Goal: Transaction & Acquisition: Download file/media

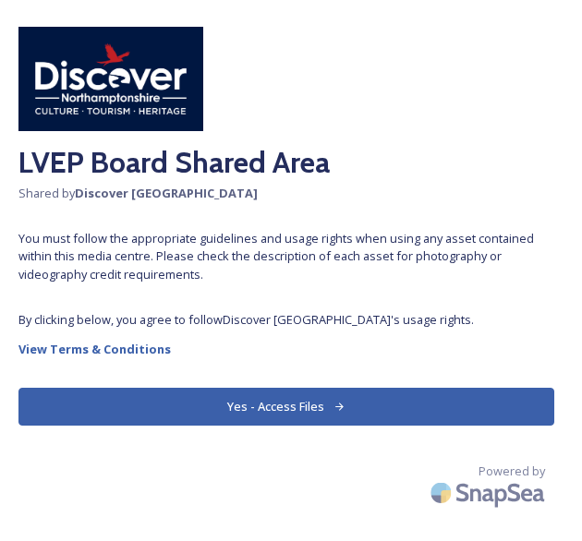
click at [320, 404] on button "Yes - Access Files" at bounding box center [286, 407] width 536 height 38
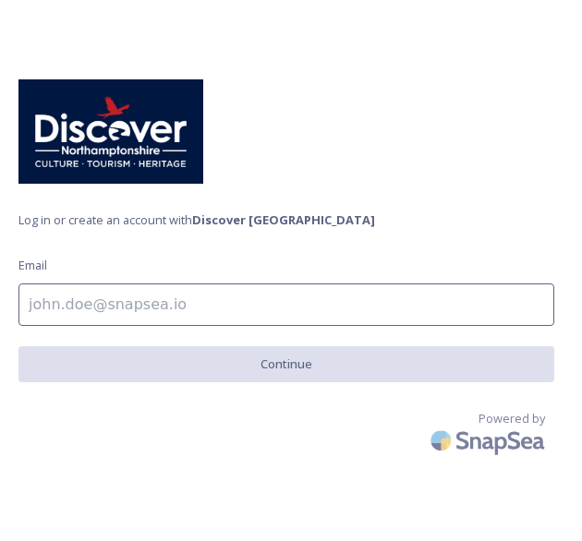
click at [185, 302] on input at bounding box center [286, 305] width 536 height 42
type input "[PERSON_NAME][EMAIL_ADDRESS][DOMAIN_NAME]"
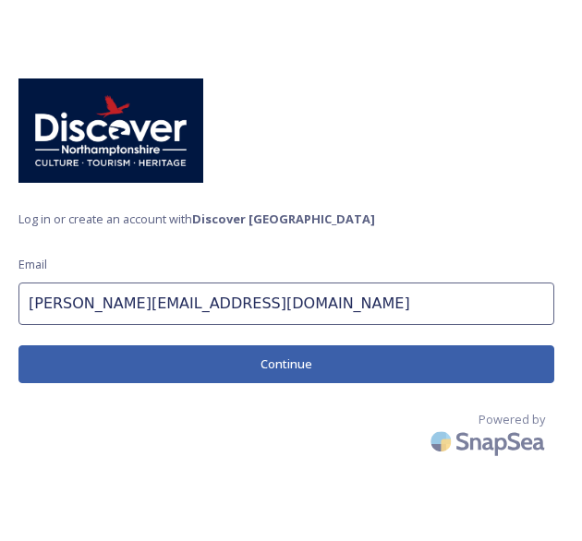
click at [393, 366] on button "Continue" at bounding box center [286, 364] width 536 height 38
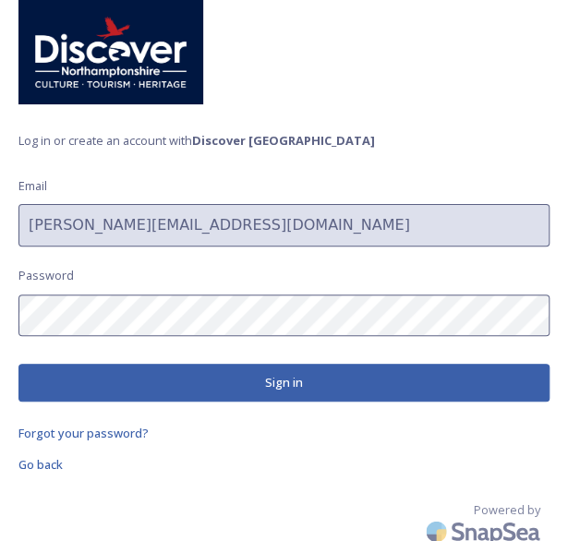
click at [205, 390] on button "Sign in" at bounding box center [283, 383] width 531 height 38
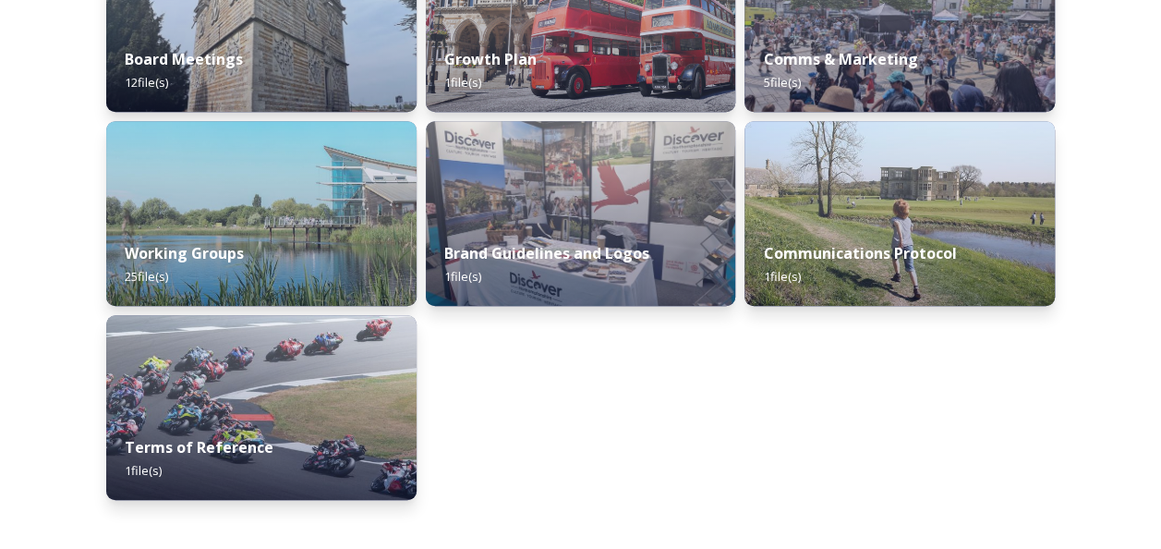
scroll to position [370, 0]
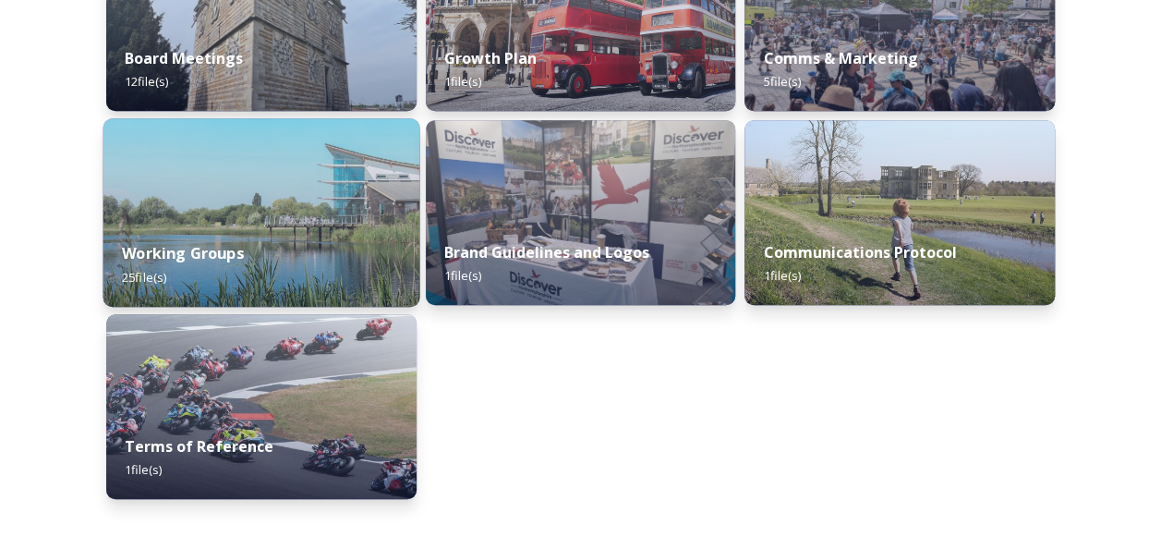
click at [368, 259] on div "Working Groups 25 file(s)" at bounding box center [261, 265] width 316 height 84
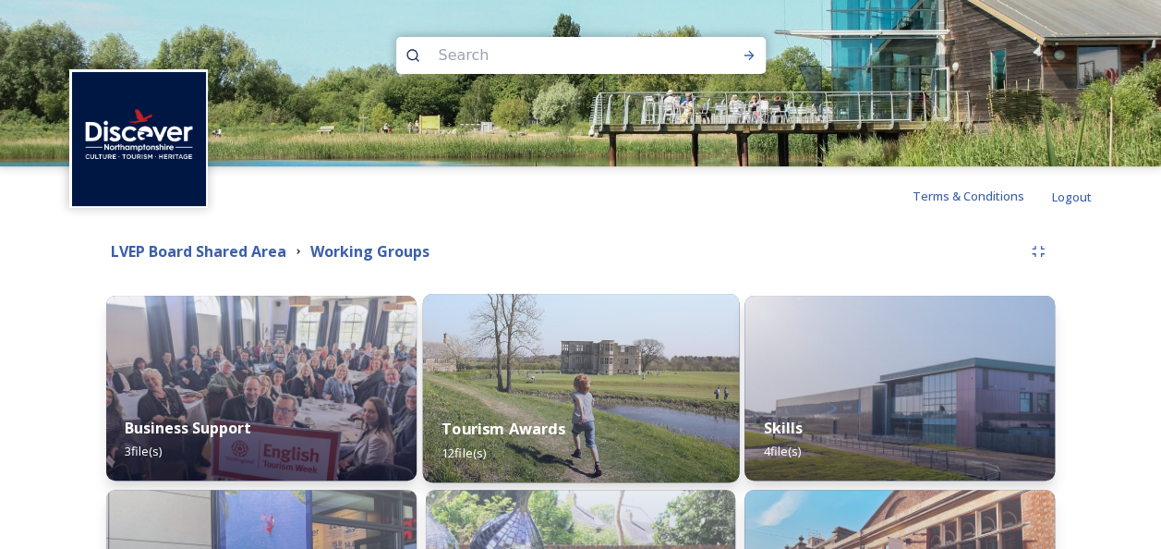
click at [570, 373] on img at bounding box center [580, 388] width 316 height 188
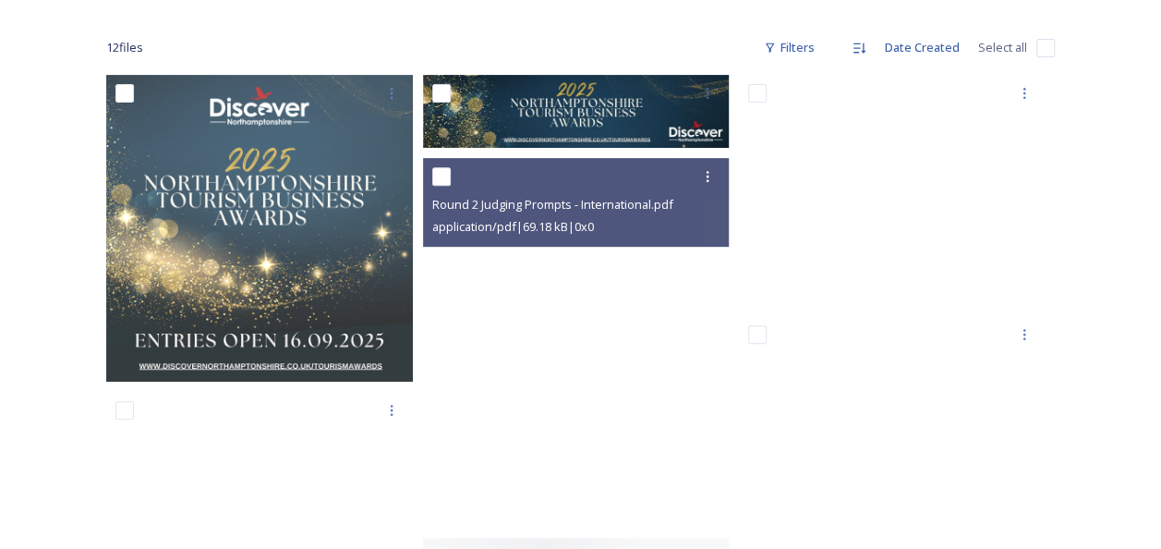
scroll to position [277, 0]
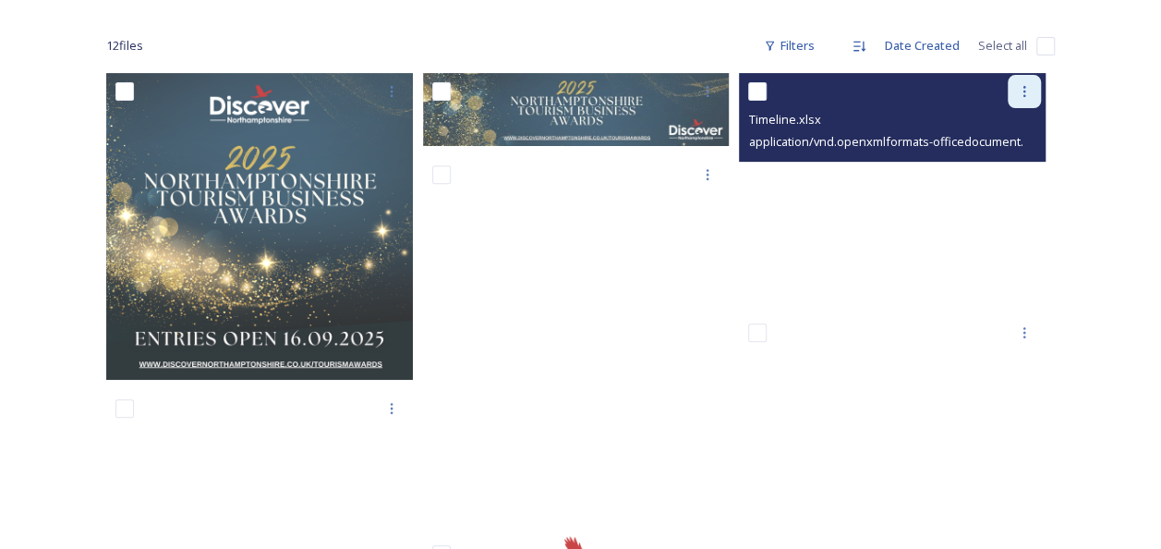
click at [581, 98] on icon at bounding box center [1024, 91] width 15 height 15
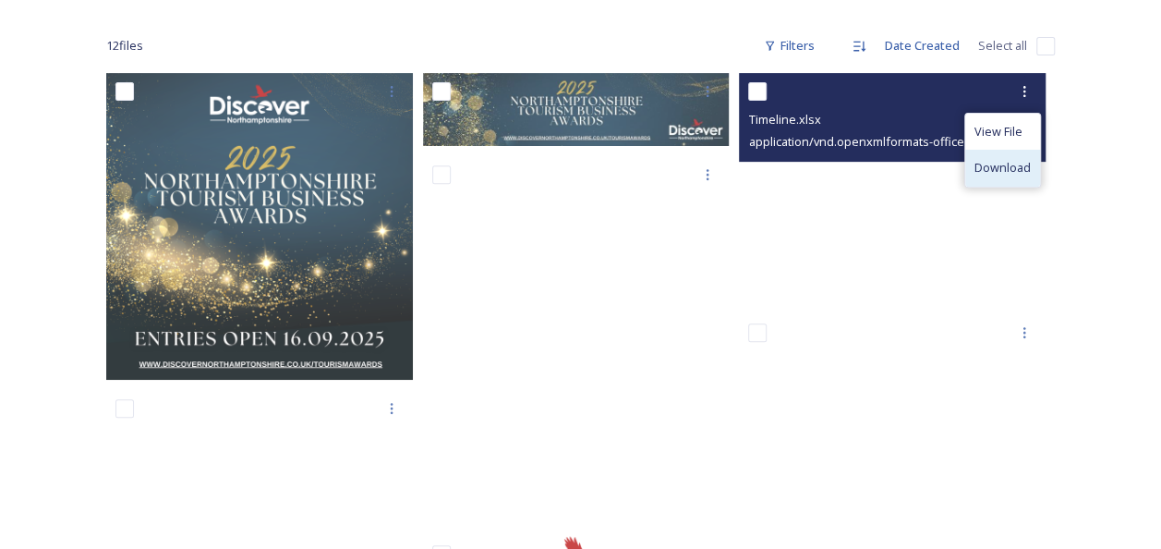
click at [581, 168] on span "Download" at bounding box center [1003, 168] width 56 height 18
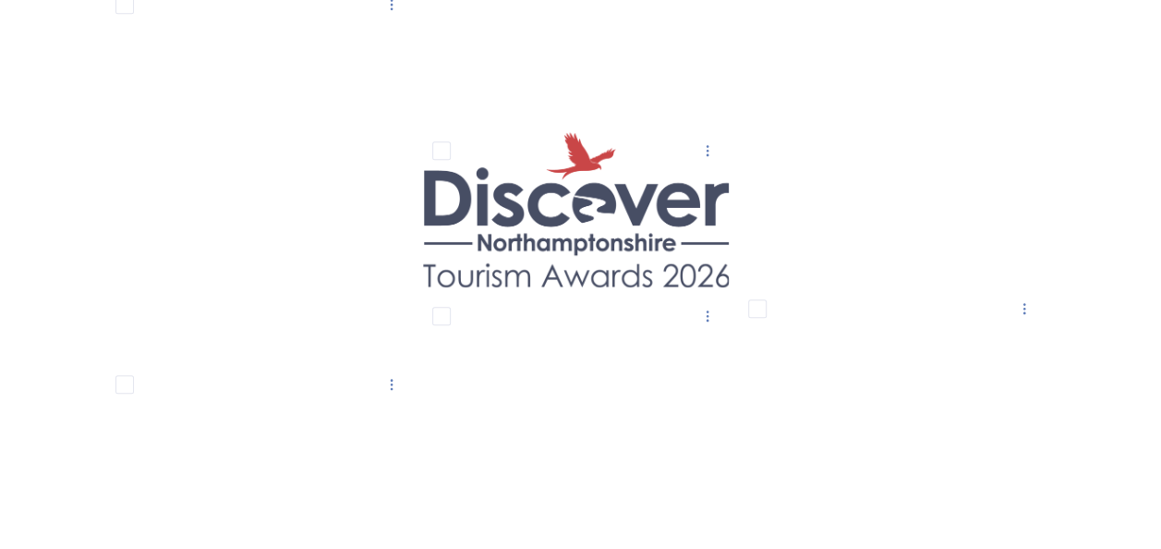
scroll to position [739, 0]
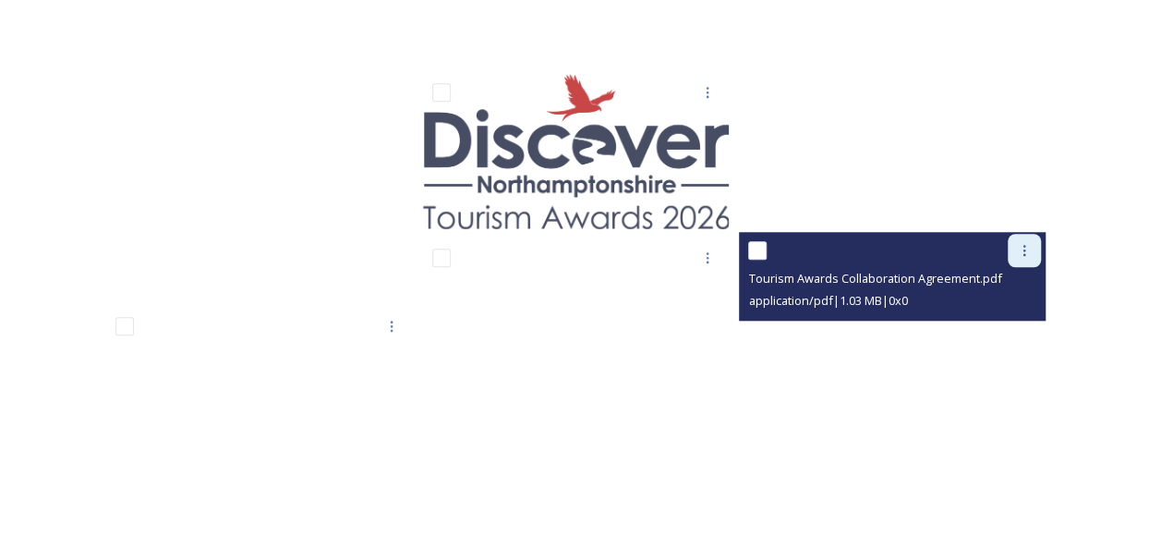
click at [581, 252] on icon at bounding box center [1024, 250] width 15 height 15
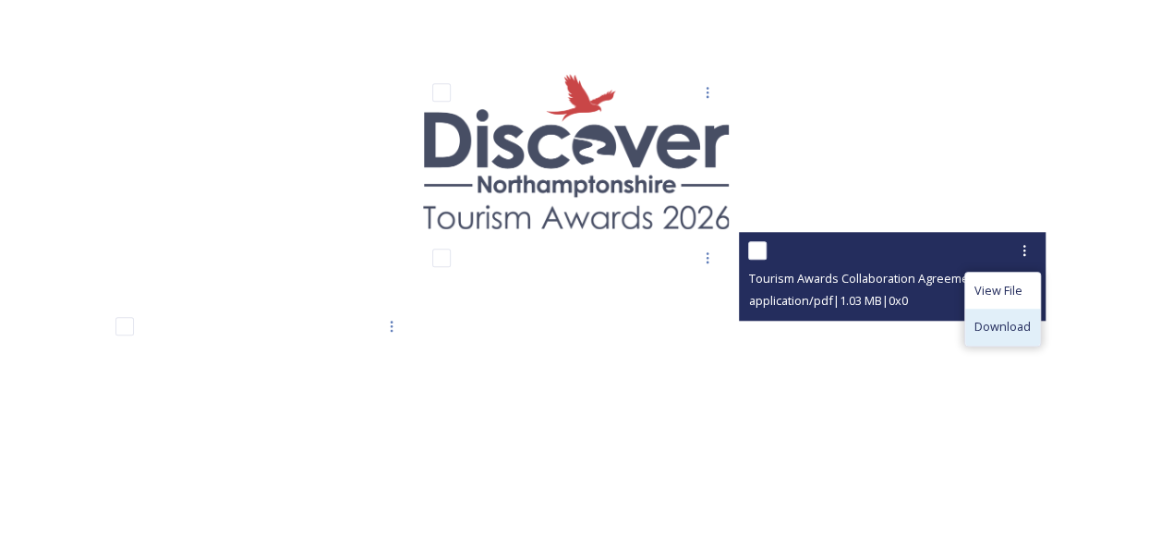
click at [581, 328] on span "Download" at bounding box center [1003, 327] width 56 height 18
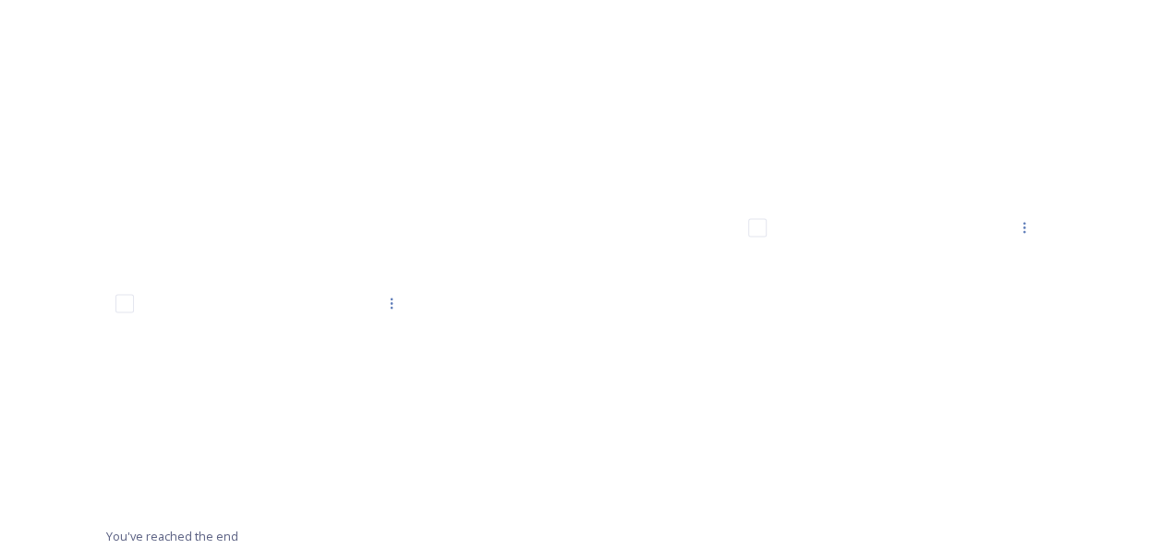
scroll to position [1149, 0]
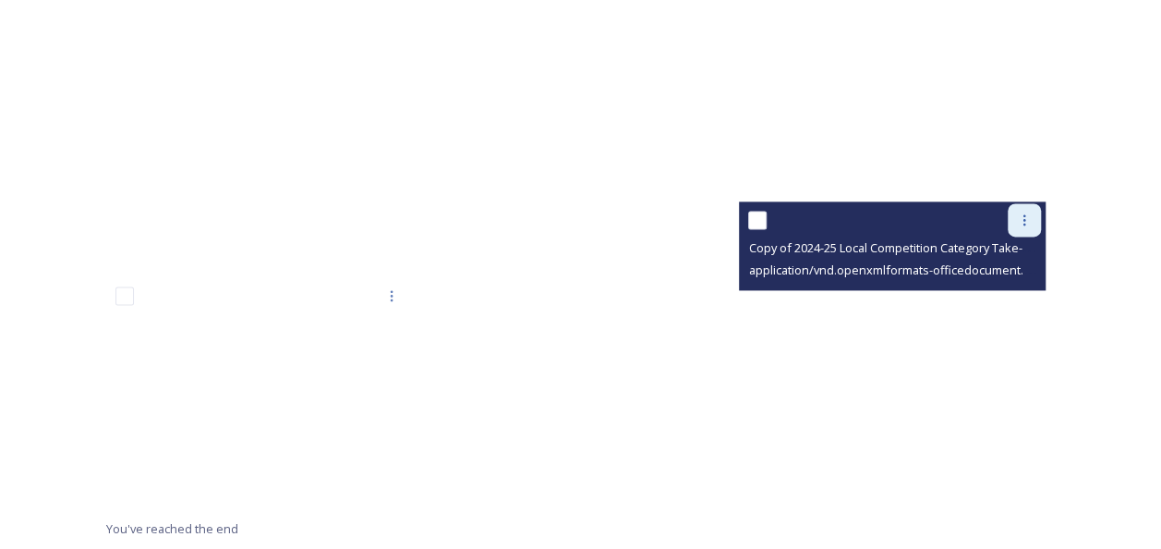
click at [581, 225] on icon at bounding box center [1024, 219] width 15 height 15
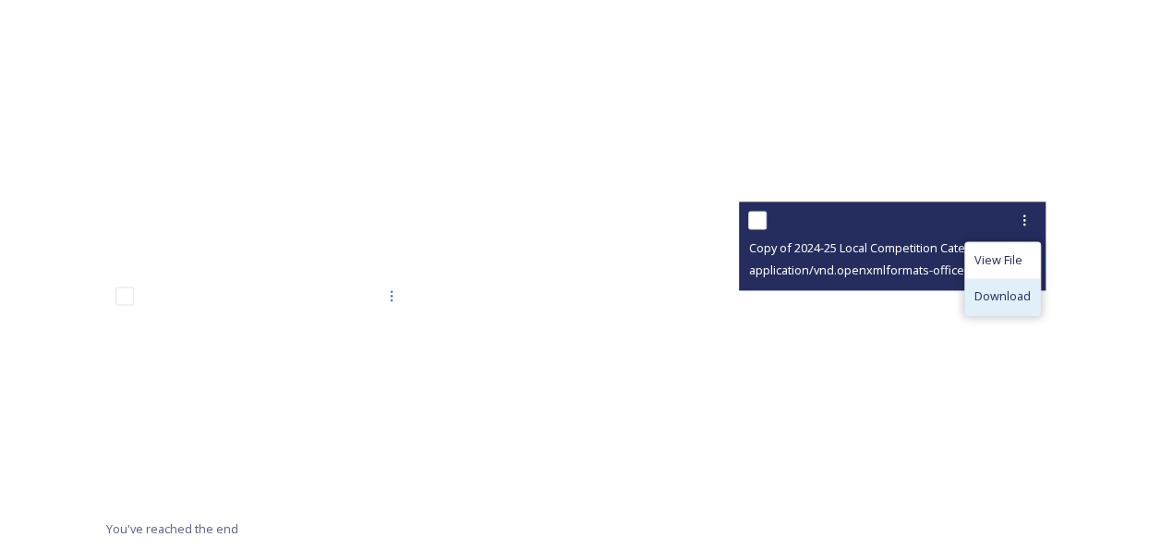
click at [581, 300] on span "Download" at bounding box center [1003, 296] width 56 height 18
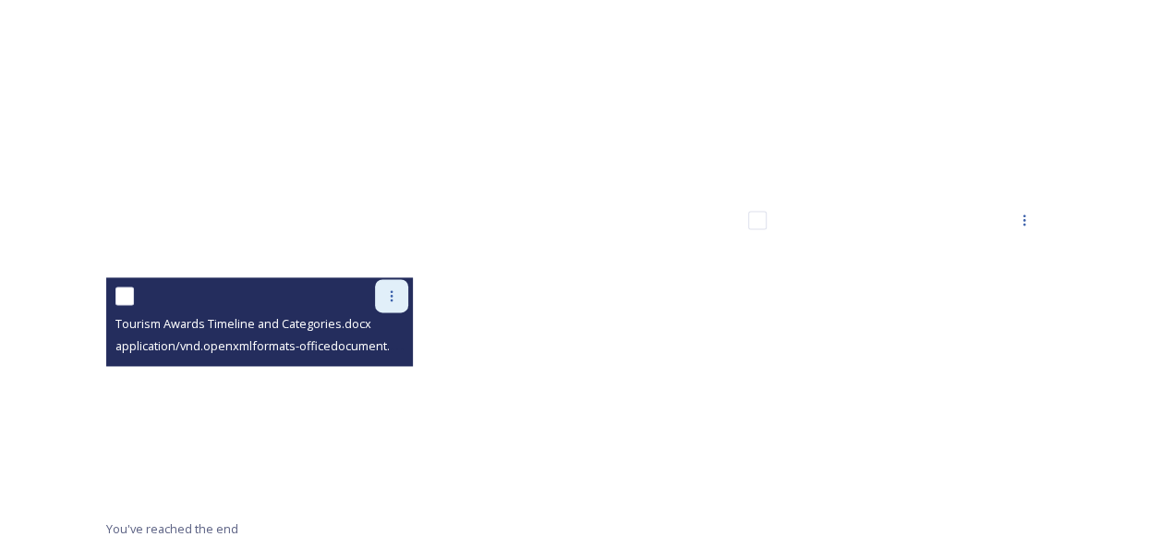
click at [404, 298] on div at bounding box center [391, 295] width 33 height 33
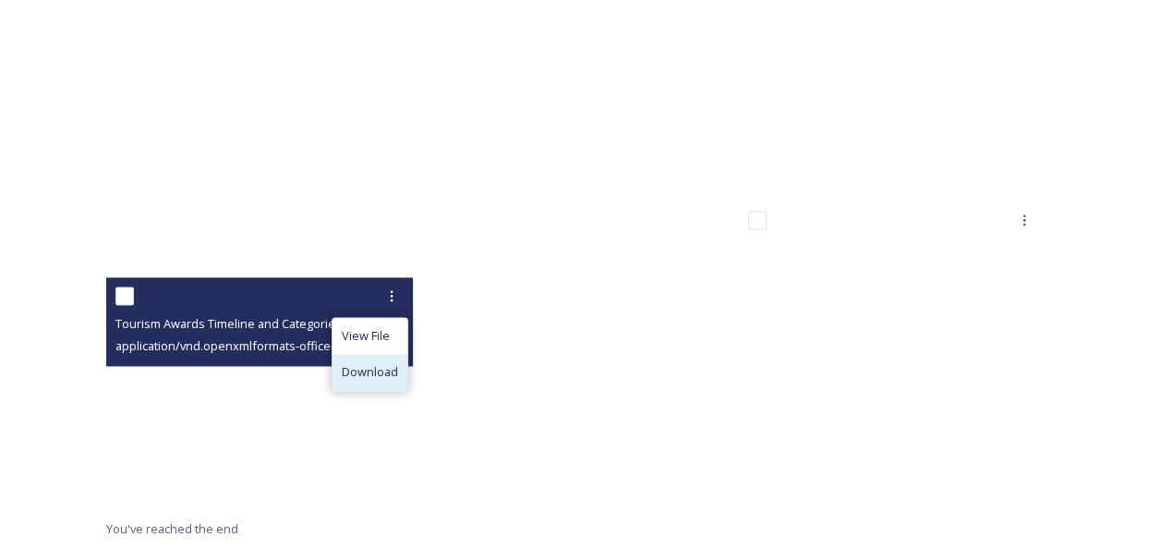
click at [382, 374] on span "Download" at bounding box center [370, 372] width 56 height 18
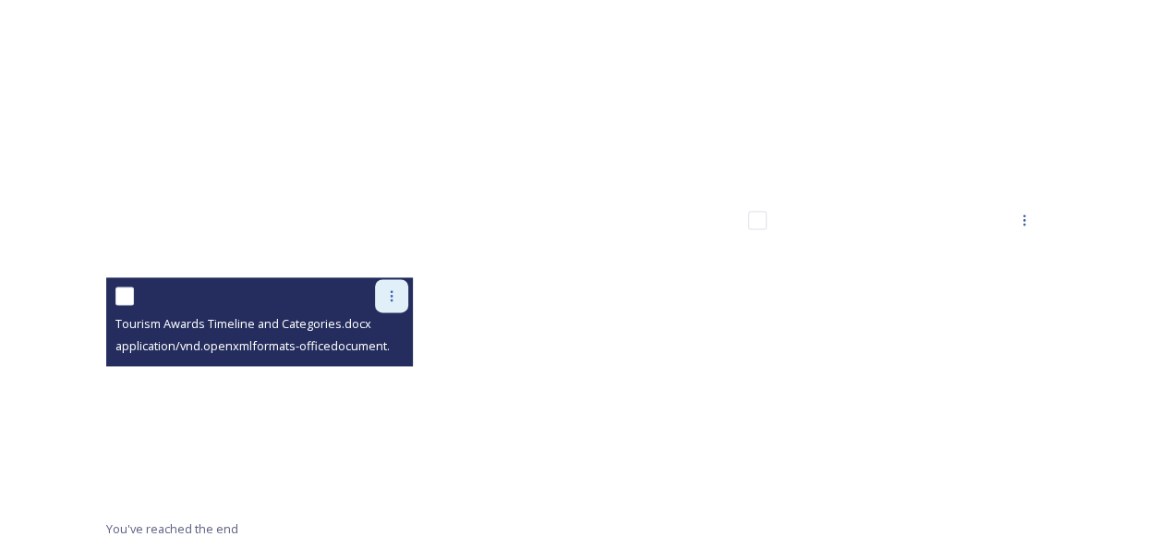
click at [384, 297] on icon at bounding box center [391, 295] width 15 height 15
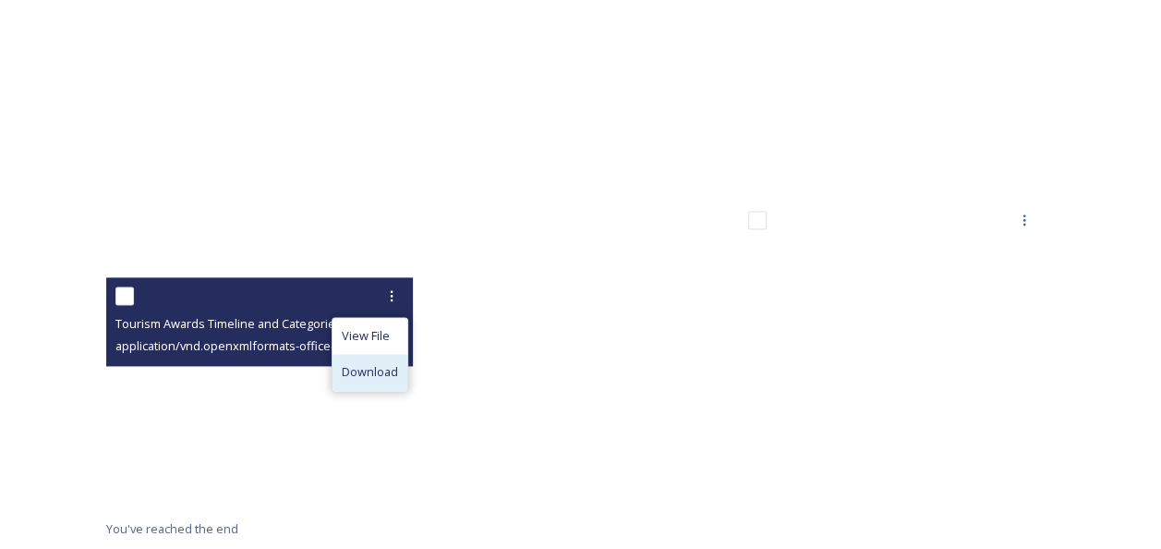
click at [379, 379] on span "Download" at bounding box center [370, 372] width 56 height 18
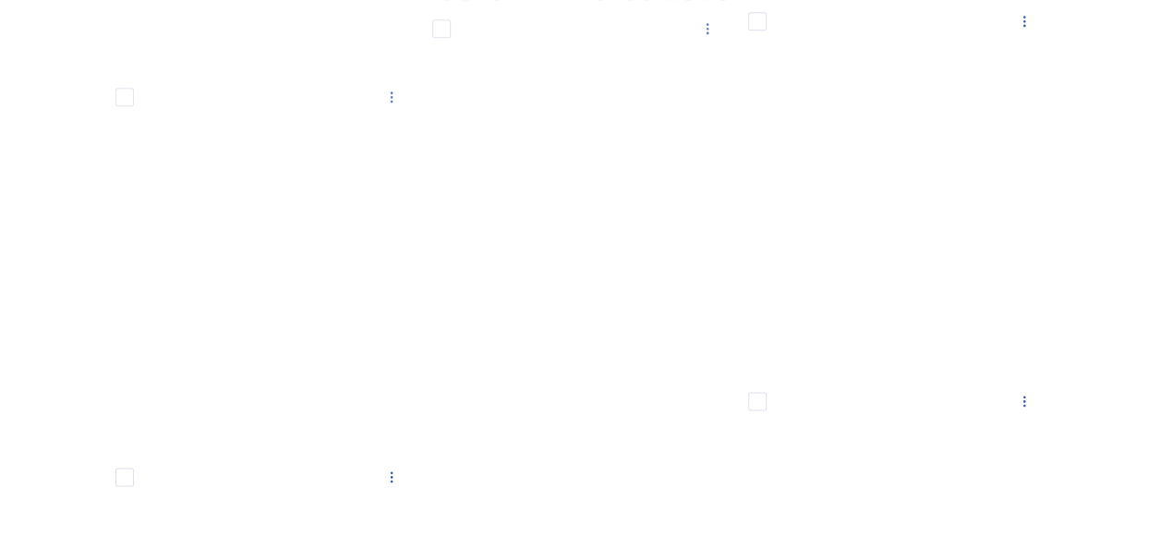
scroll to position [964, 0]
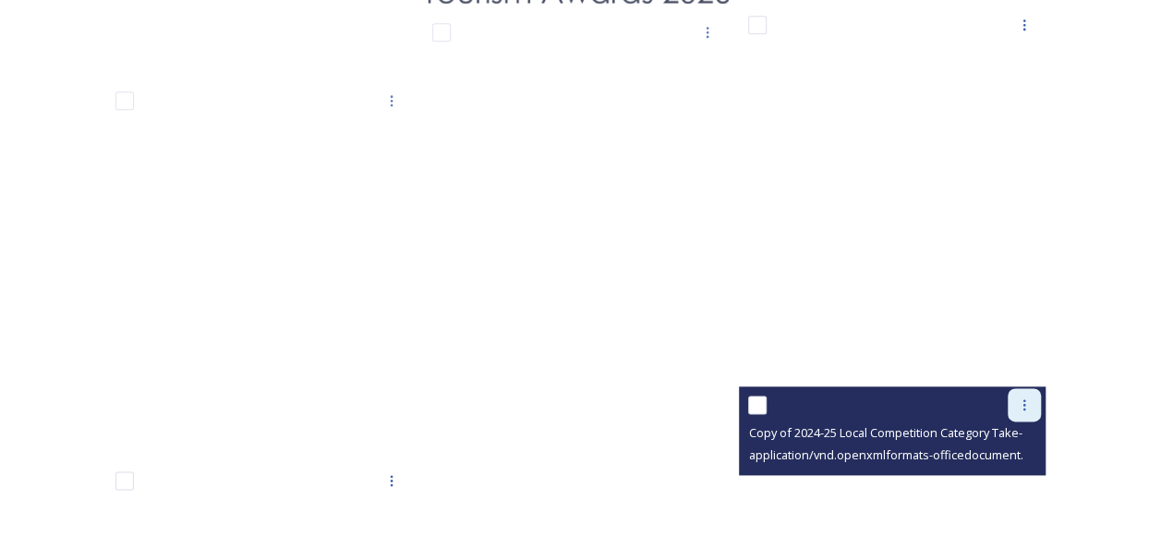
click at [581, 407] on icon at bounding box center [1024, 404] width 15 height 15
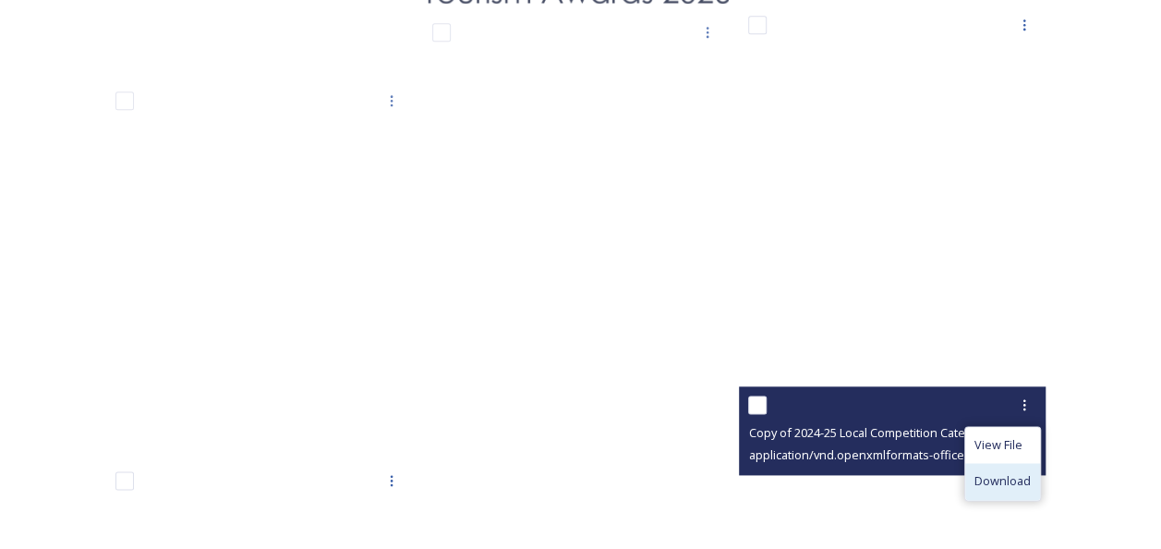
click at [581, 484] on span "Download" at bounding box center [1003, 481] width 56 height 18
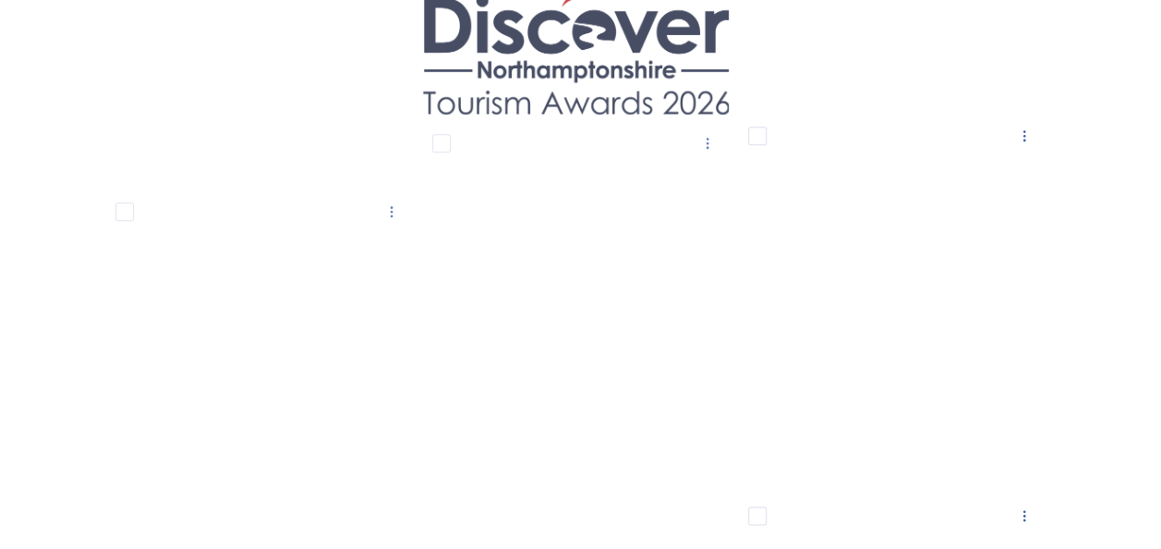
scroll to position [595, 0]
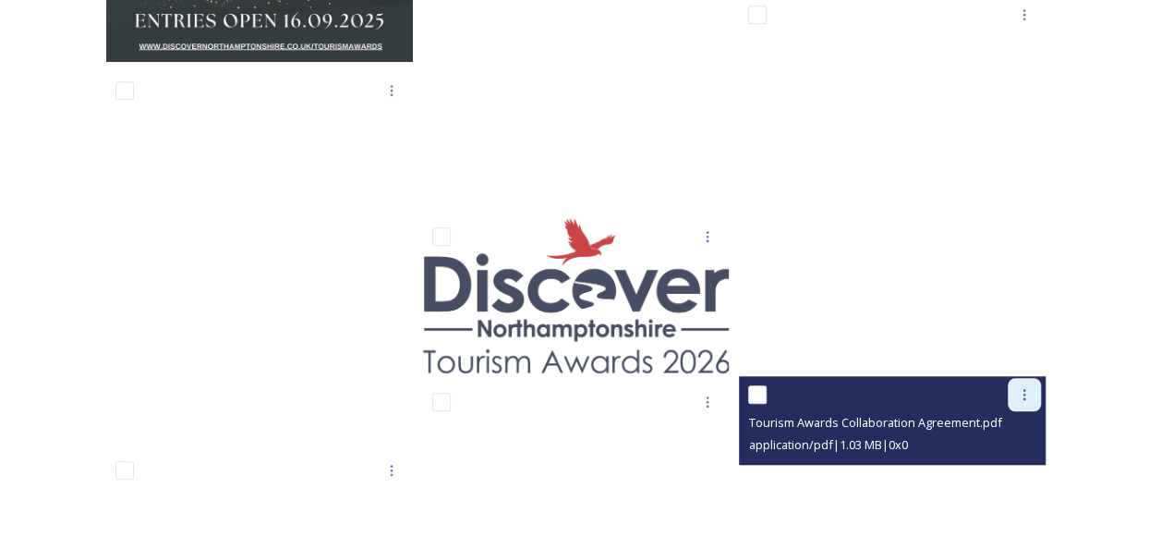
click at [581, 401] on icon at bounding box center [1024, 394] width 15 height 15
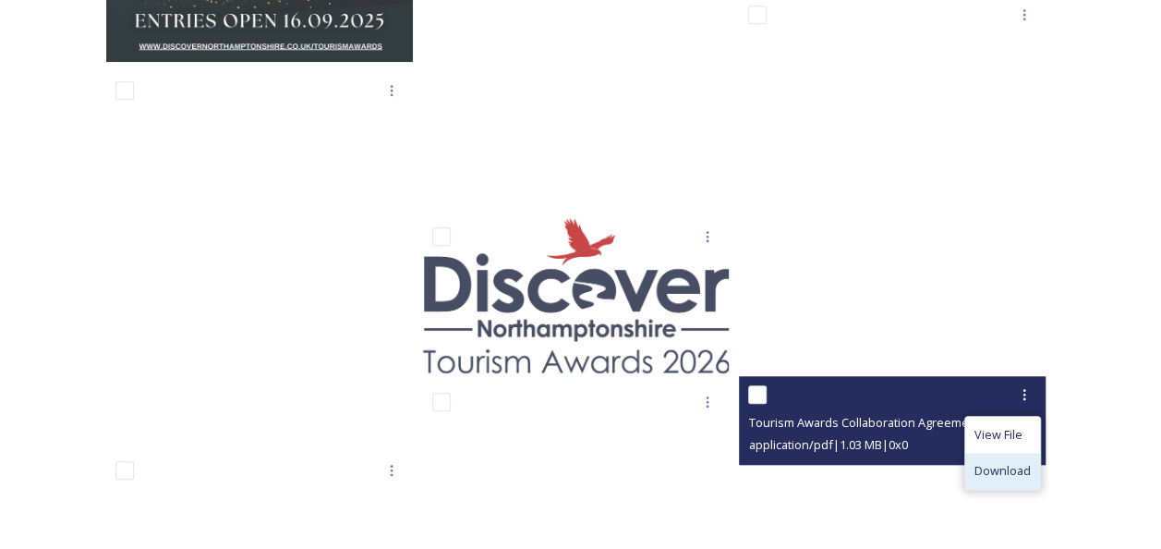
click at [581, 473] on span "Download" at bounding box center [1003, 471] width 56 height 18
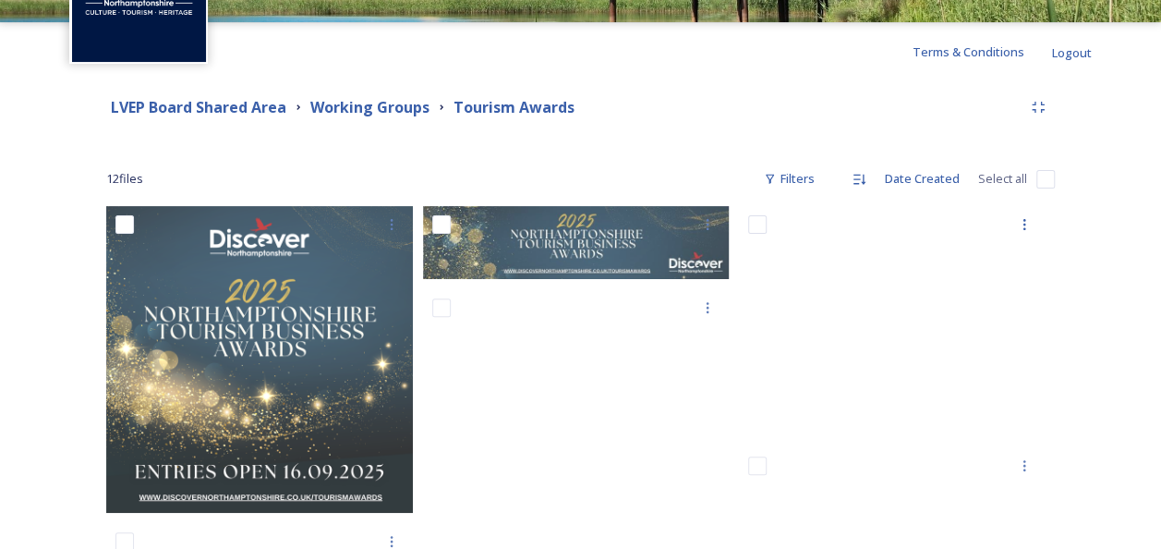
scroll to position [133, 0]
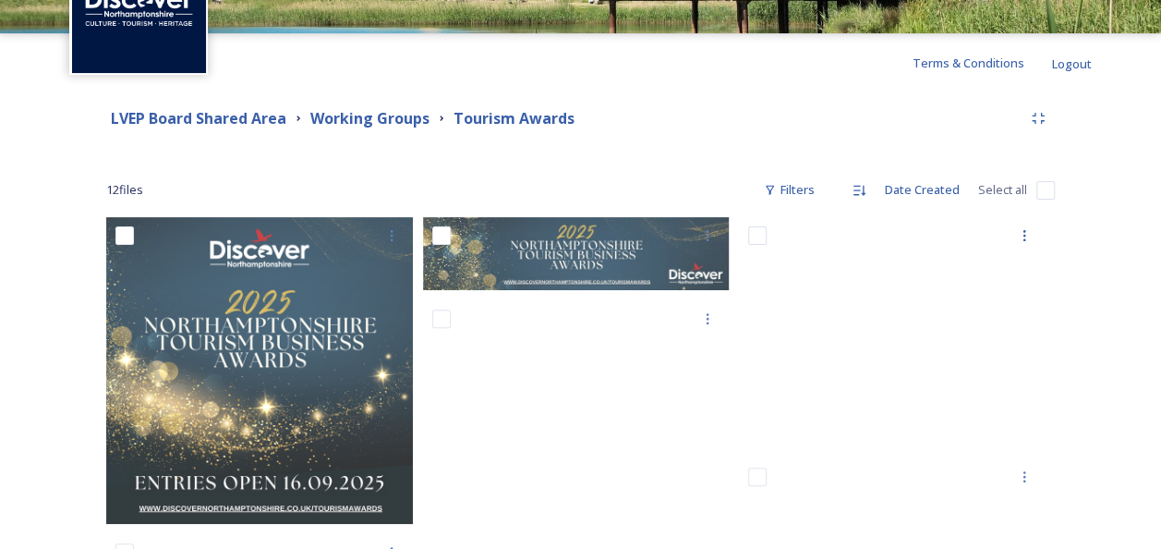
click at [581, 186] on div "Date Created" at bounding box center [922, 190] width 93 height 36
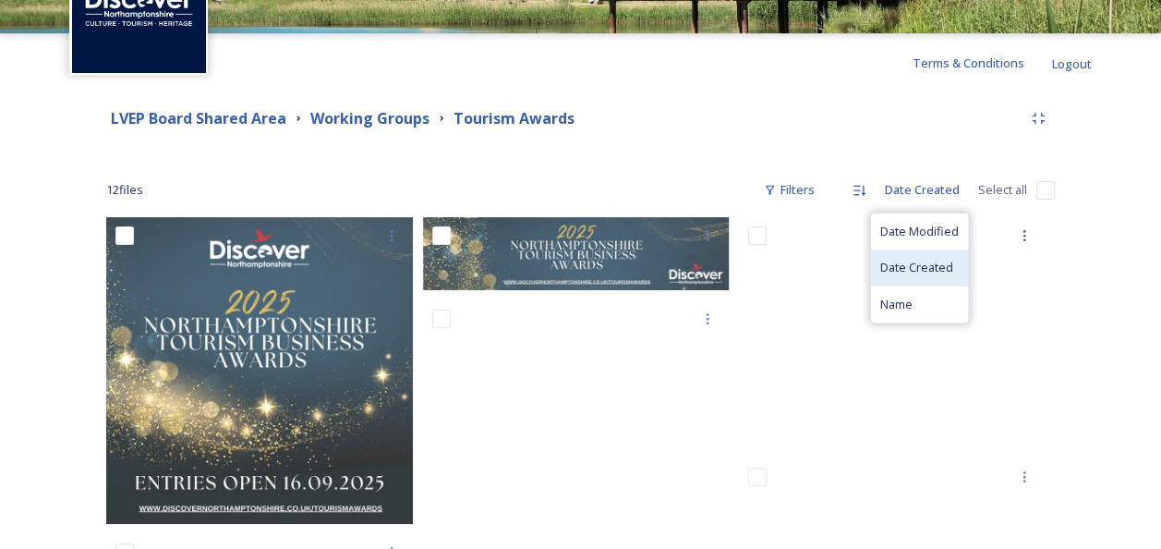
click at [581, 268] on span "Date Created" at bounding box center [916, 268] width 73 height 18
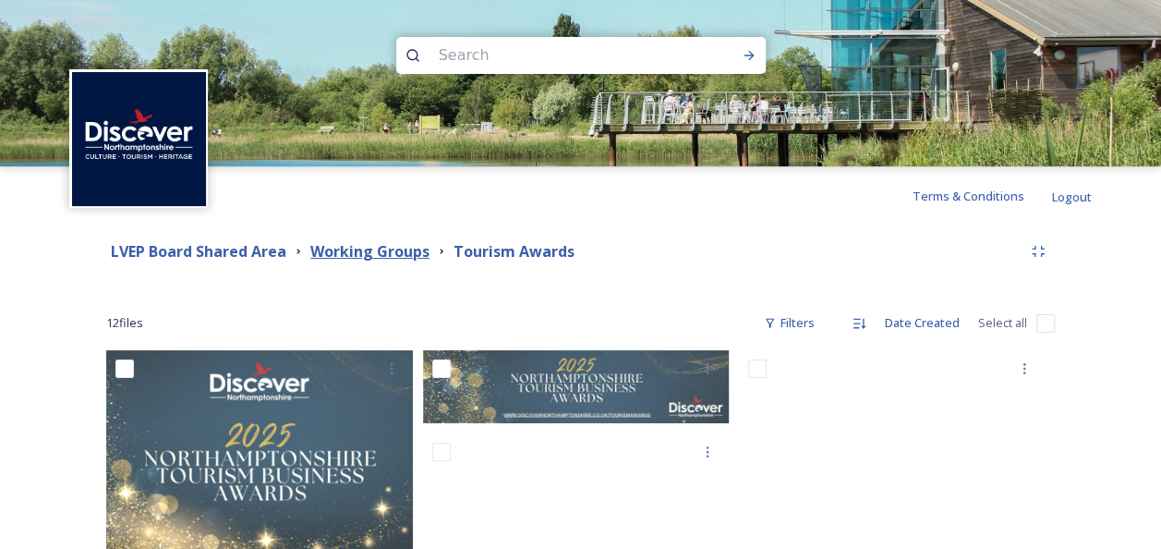
click at [369, 248] on strong "Working Groups" at bounding box center [369, 251] width 119 height 20
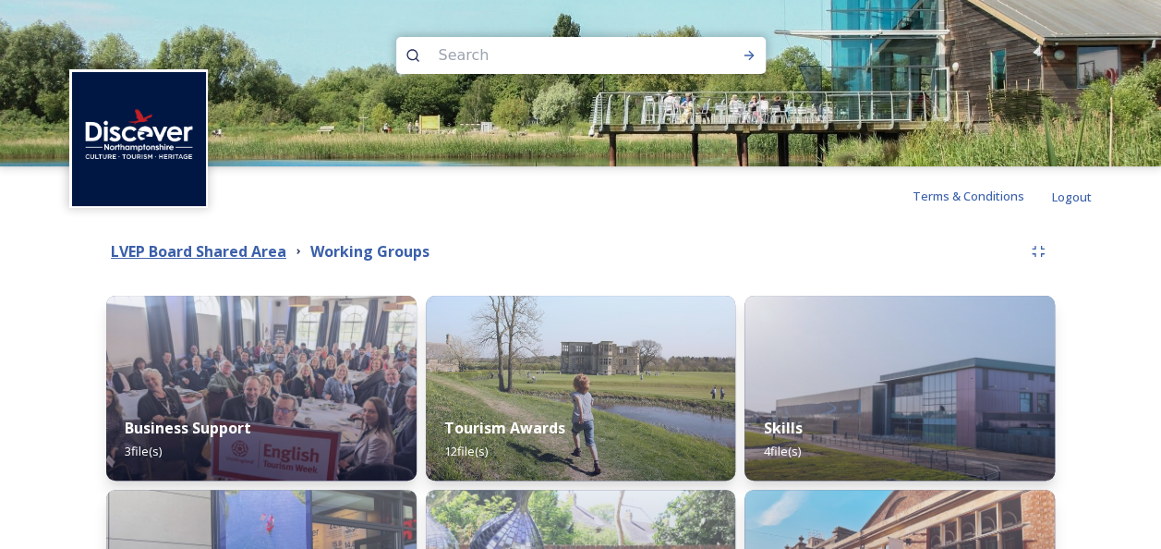
click at [225, 243] on strong "LVEP Board Shared Area" at bounding box center [199, 251] width 176 height 20
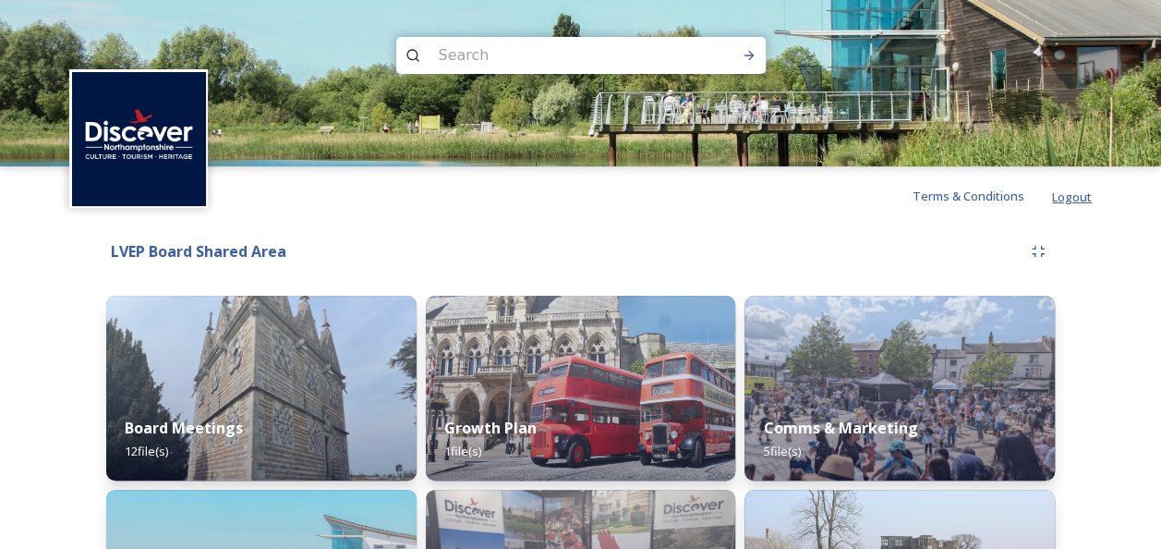
click at [581, 203] on span "Logout" at bounding box center [1072, 196] width 40 height 17
